Goal: Transaction & Acquisition: Purchase product/service

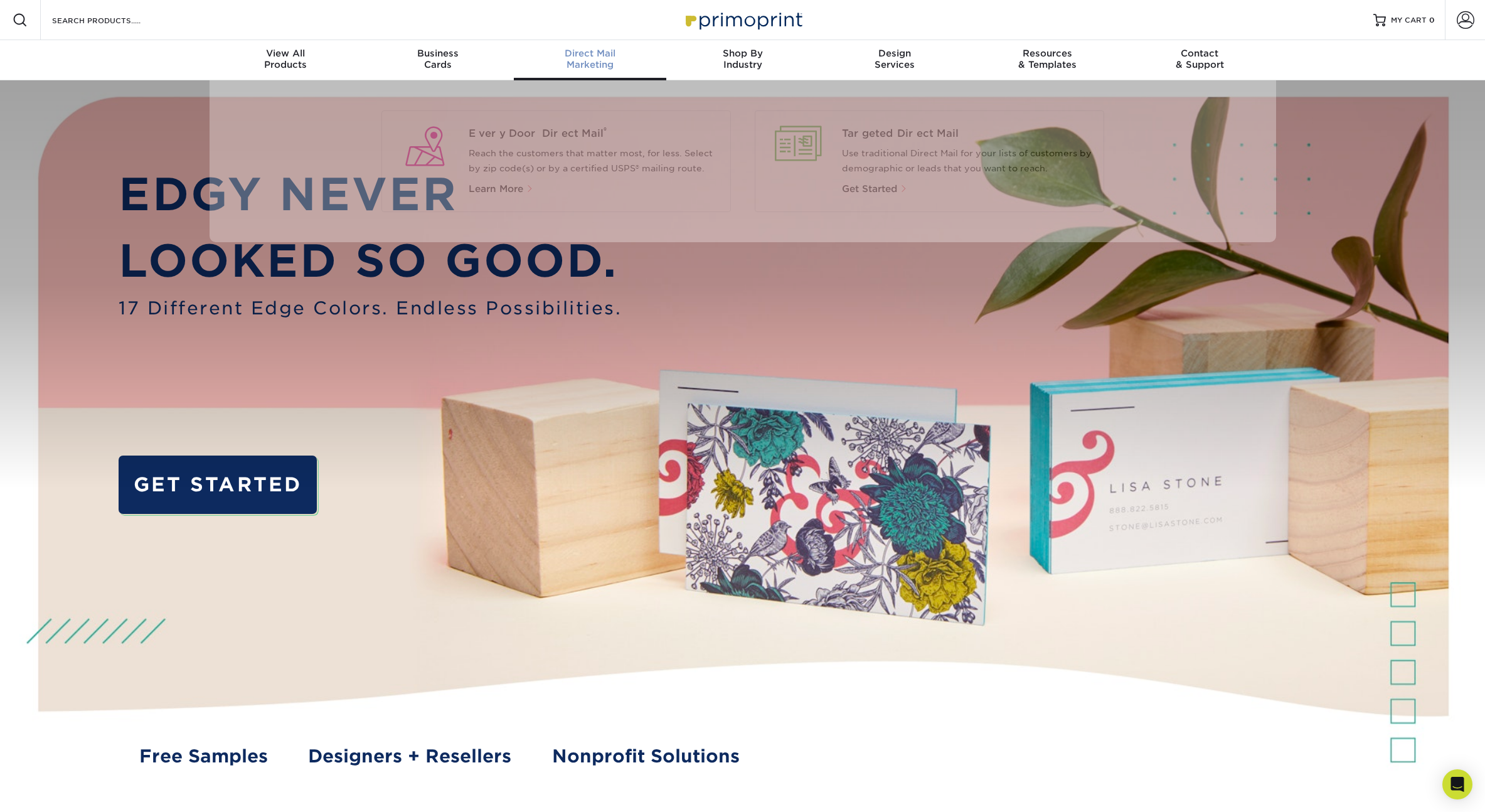
click at [590, 59] on div "Direct Mail Marketing" at bounding box center [590, 59] width 153 height 23
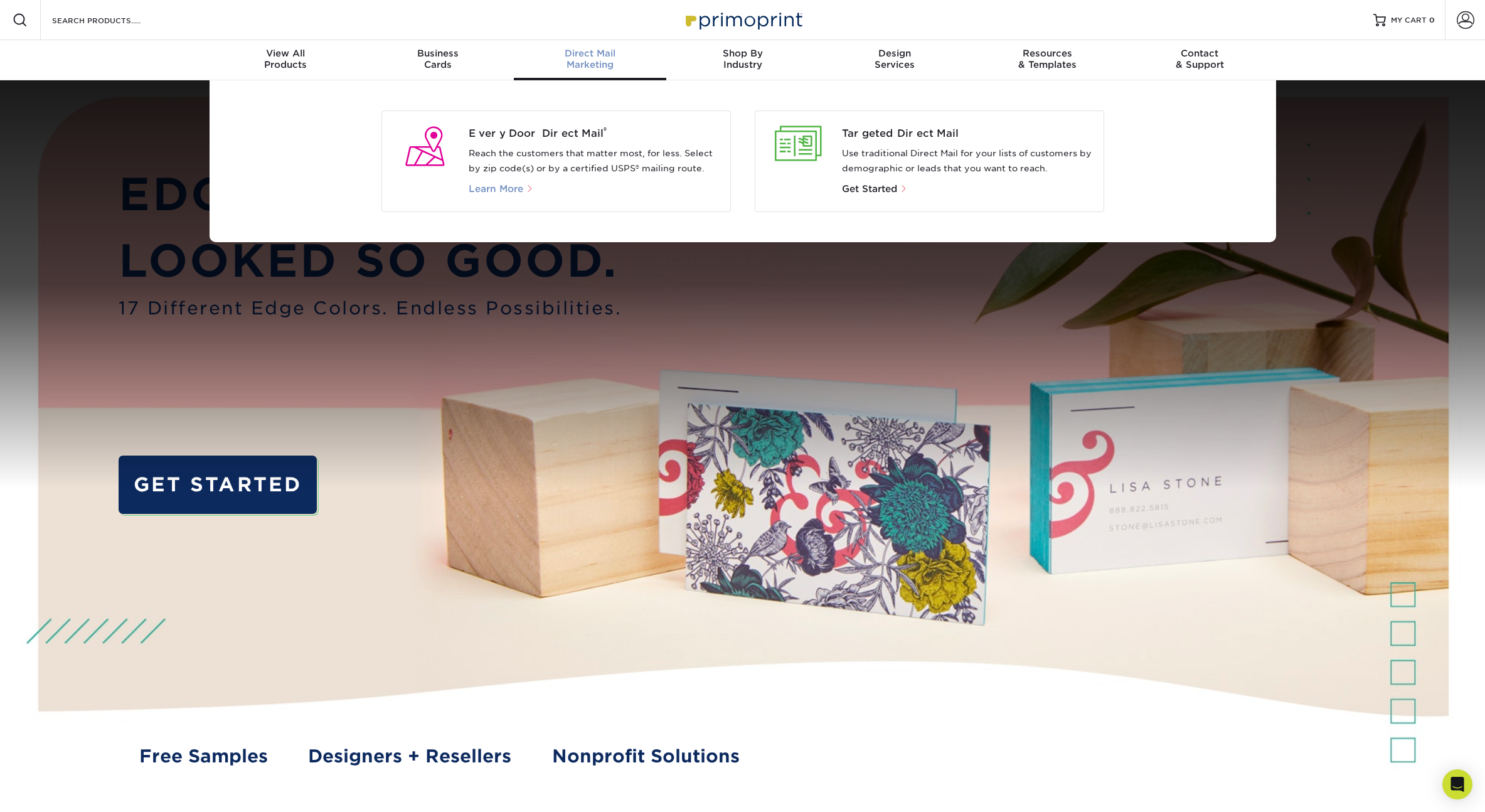
click at [489, 186] on span "Learn More" at bounding box center [496, 189] width 54 height 11
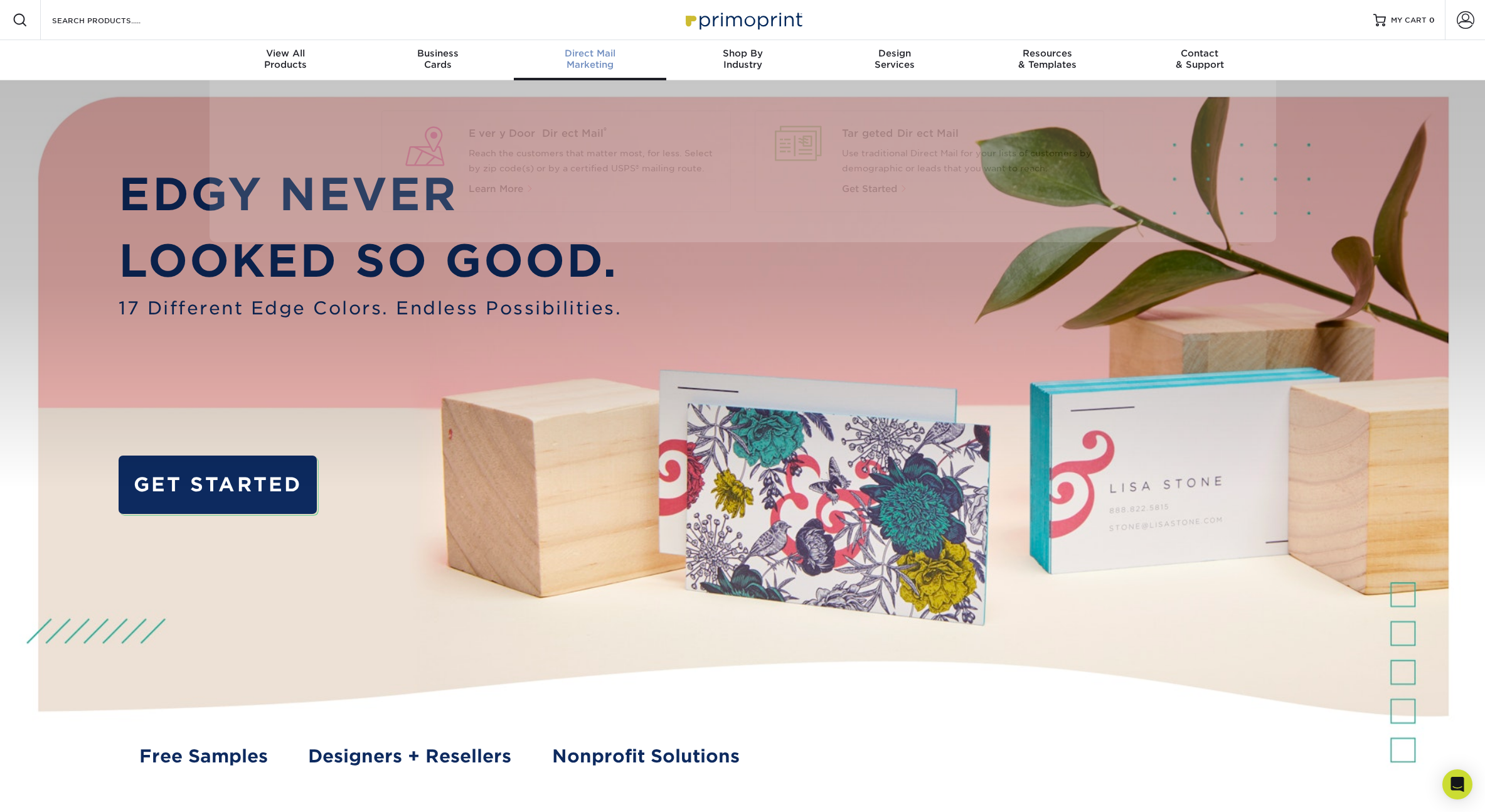
click at [587, 58] on span "Direct Mail" at bounding box center [590, 54] width 153 height 11
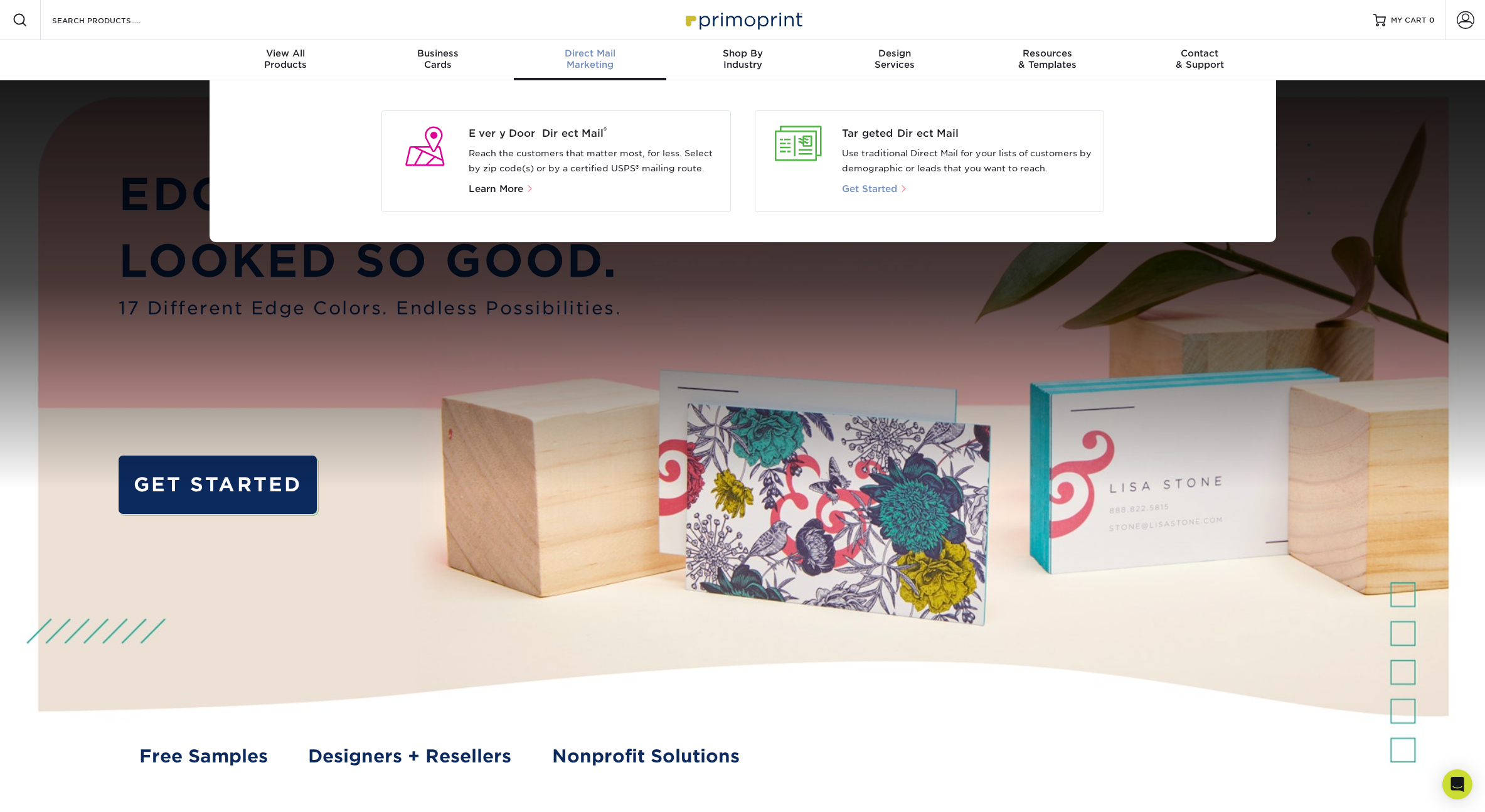
click at [888, 189] on span "Get Started" at bounding box center [870, 189] width 55 height 11
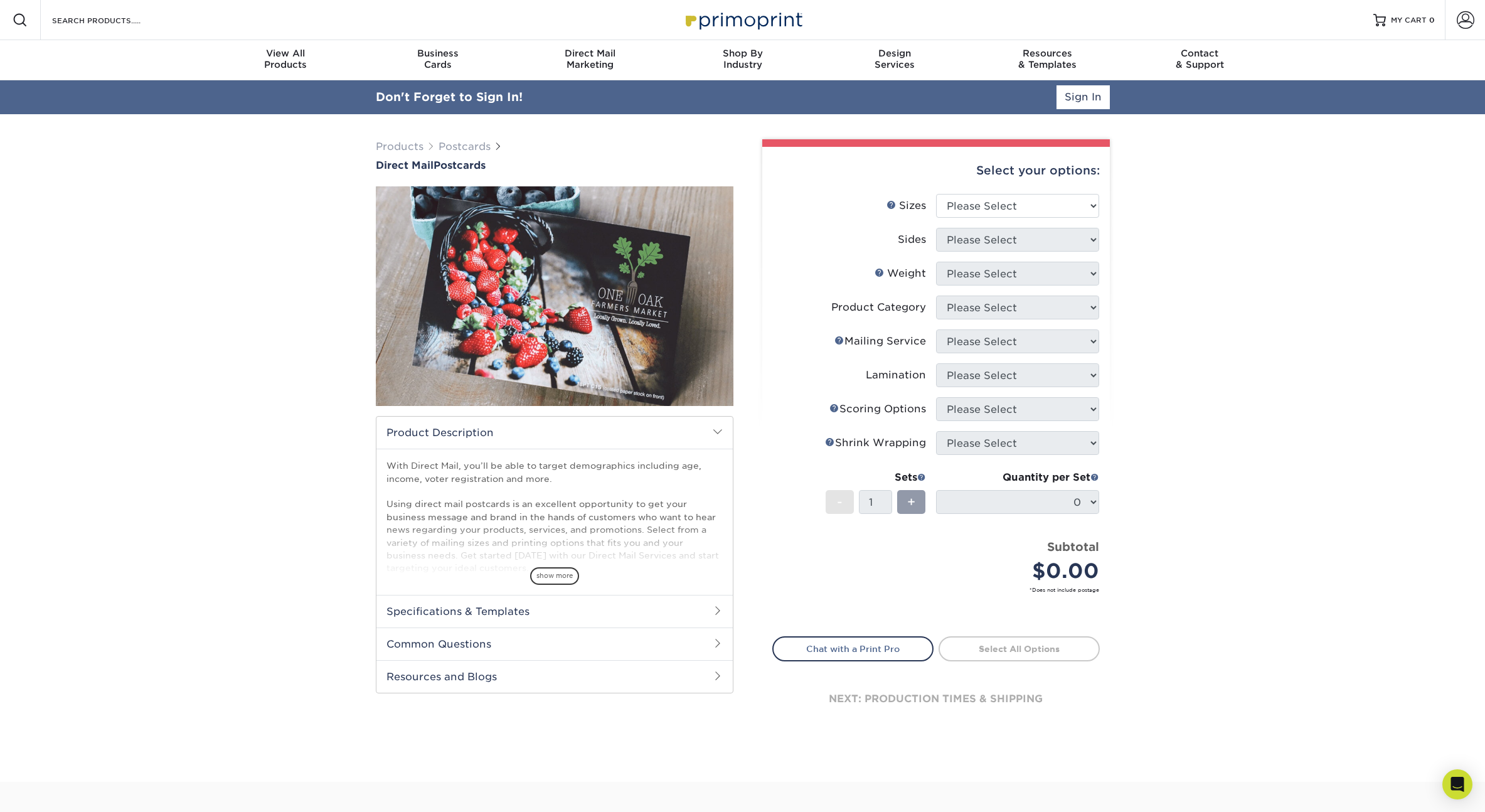
click at [1024, 177] on div "Select your options:" at bounding box center [936, 171] width 328 height 48
click at [1003, 203] on select "Please Select 1.5" x 7" 2" x 4" 2" x 6" 2" x 7" 2" x 8" 2.12" x 5.5" 2.12" x 5.…" at bounding box center [1018, 206] width 163 height 24
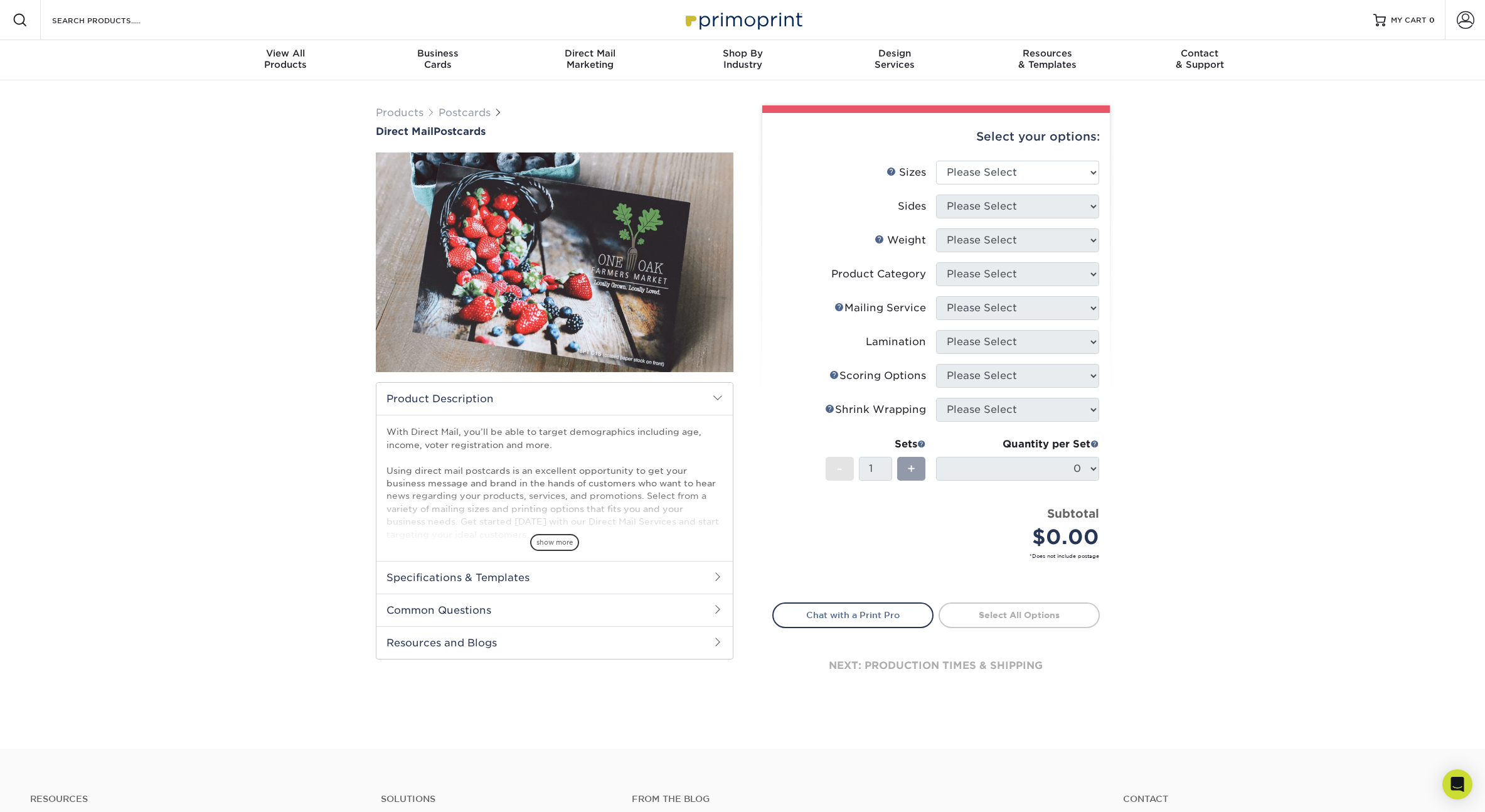
drag, startPoint x: 305, startPoint y: 325, endPoint x: 358, endPoint y: 304, distance: 57.0
click at [305, 325] on div "Products Postcards Direct Mail Postcards $" at bounding box center [742, 414] width 1485 height 668
click at [573, 65] on div "Direct Mail Marketing" at bounding box center [590, 59] width 153 height 23
click at [1251, 360] on div "Products Postcards Direct Mail Postcards $" at bounding box center [742, 414] width 1485 height 668
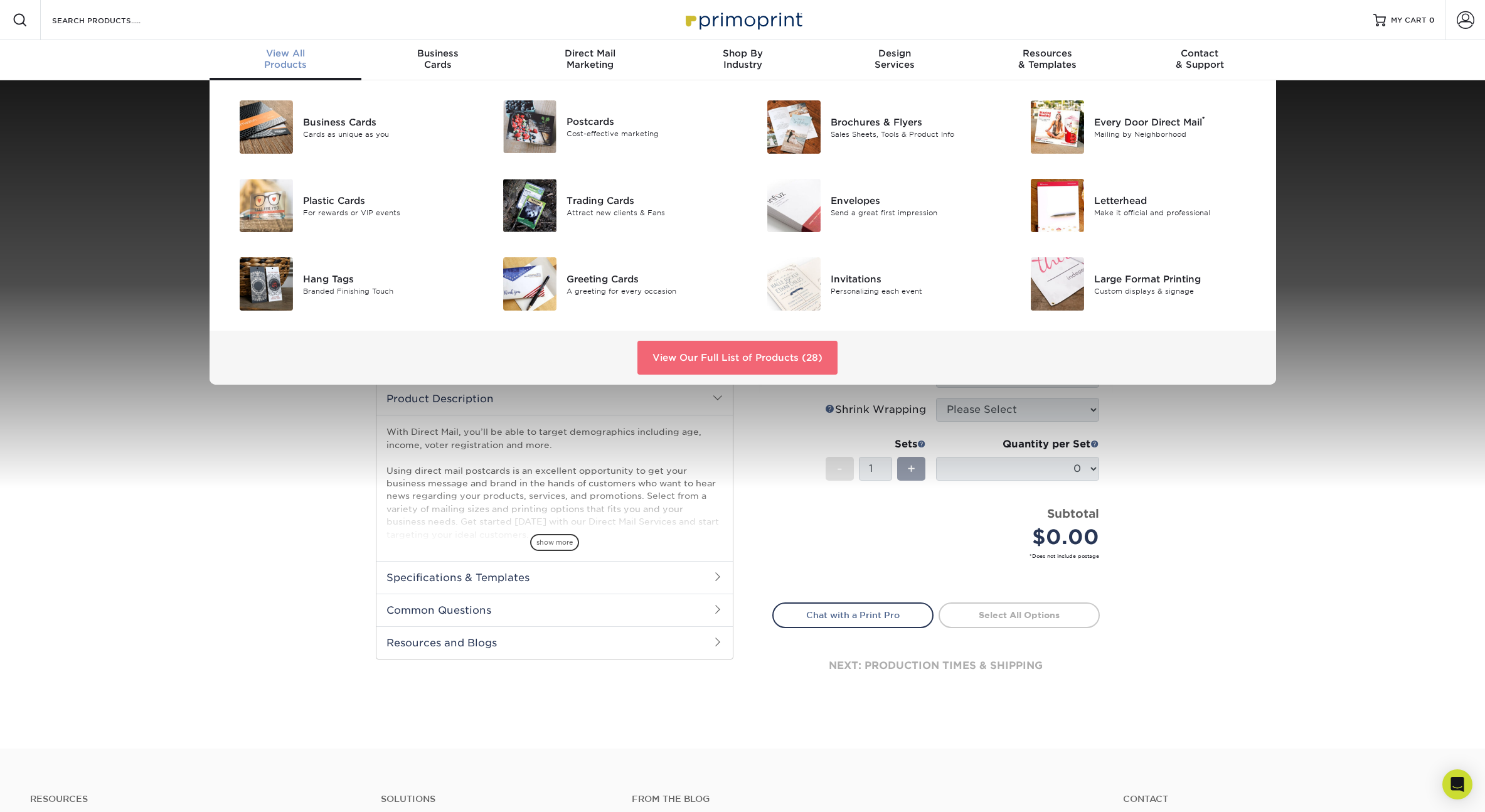
click at [789, 359] on link "View Our Full List of Products (28)" at bounding box center [737, 358] width 200 height 34
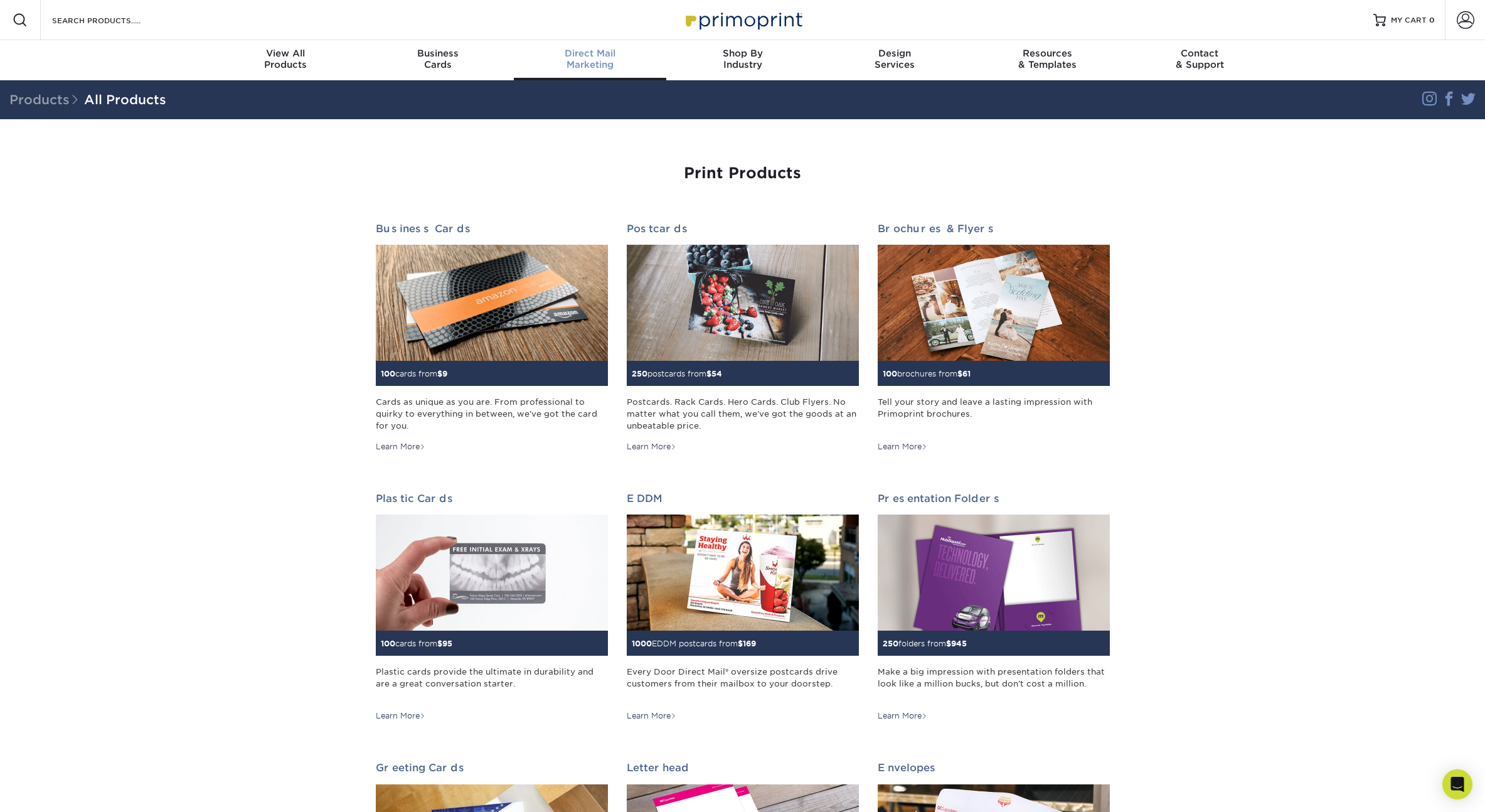
click at [583, 64] on div "Direct Mail Marketing" at bounding box center [590, 59] width 153 height 23
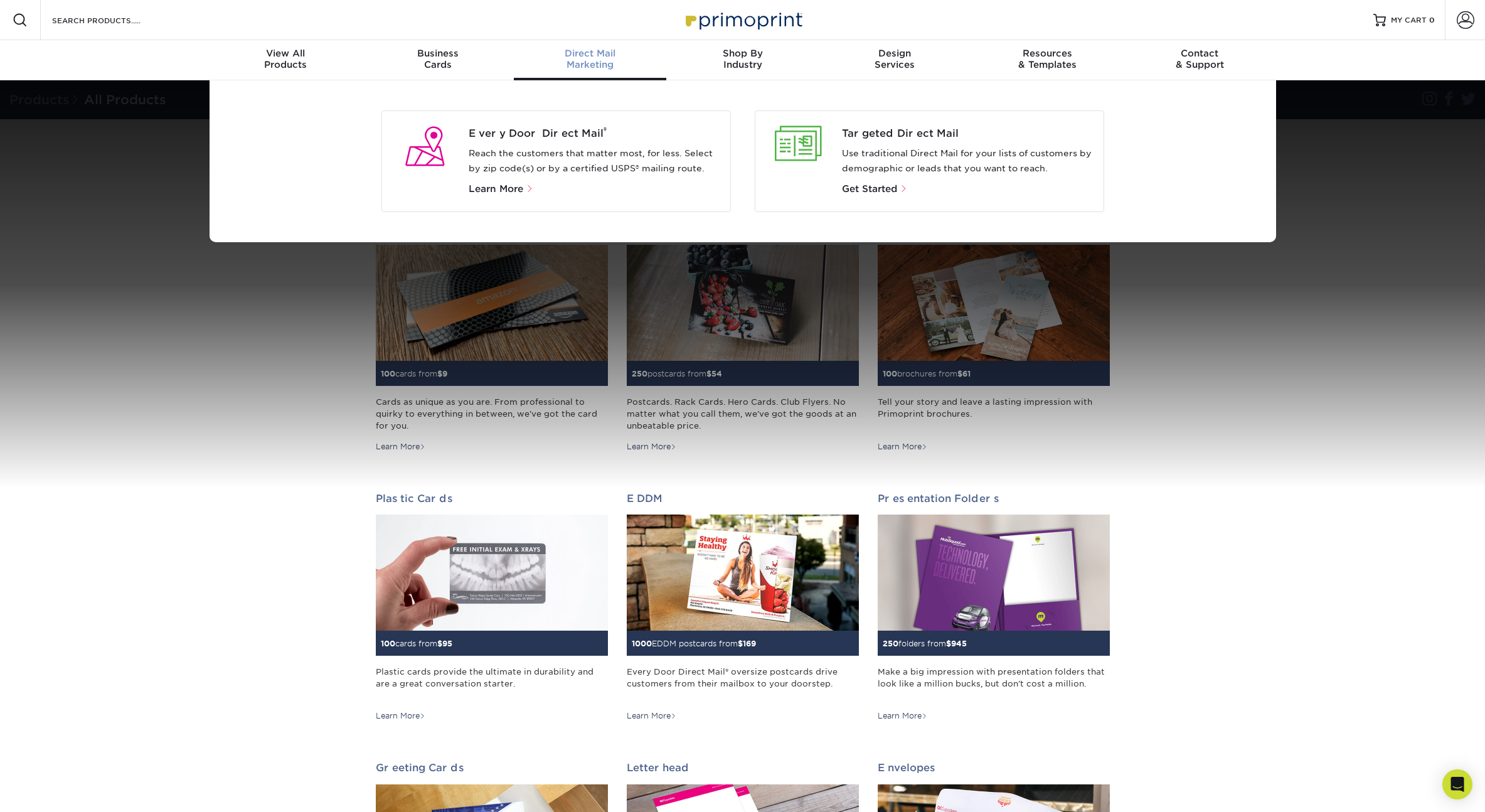
click at [561, 162] on p "Reach the customers that matter most, for less. Select by zip code(s) or by a c…" at bounding box center [595, 161] width 251 height 30
click at [488, 183] on span "Learn More" at bounding box center [496, 189] width 54 height 11
